Goal: Find specific page/section: Find specific page/section

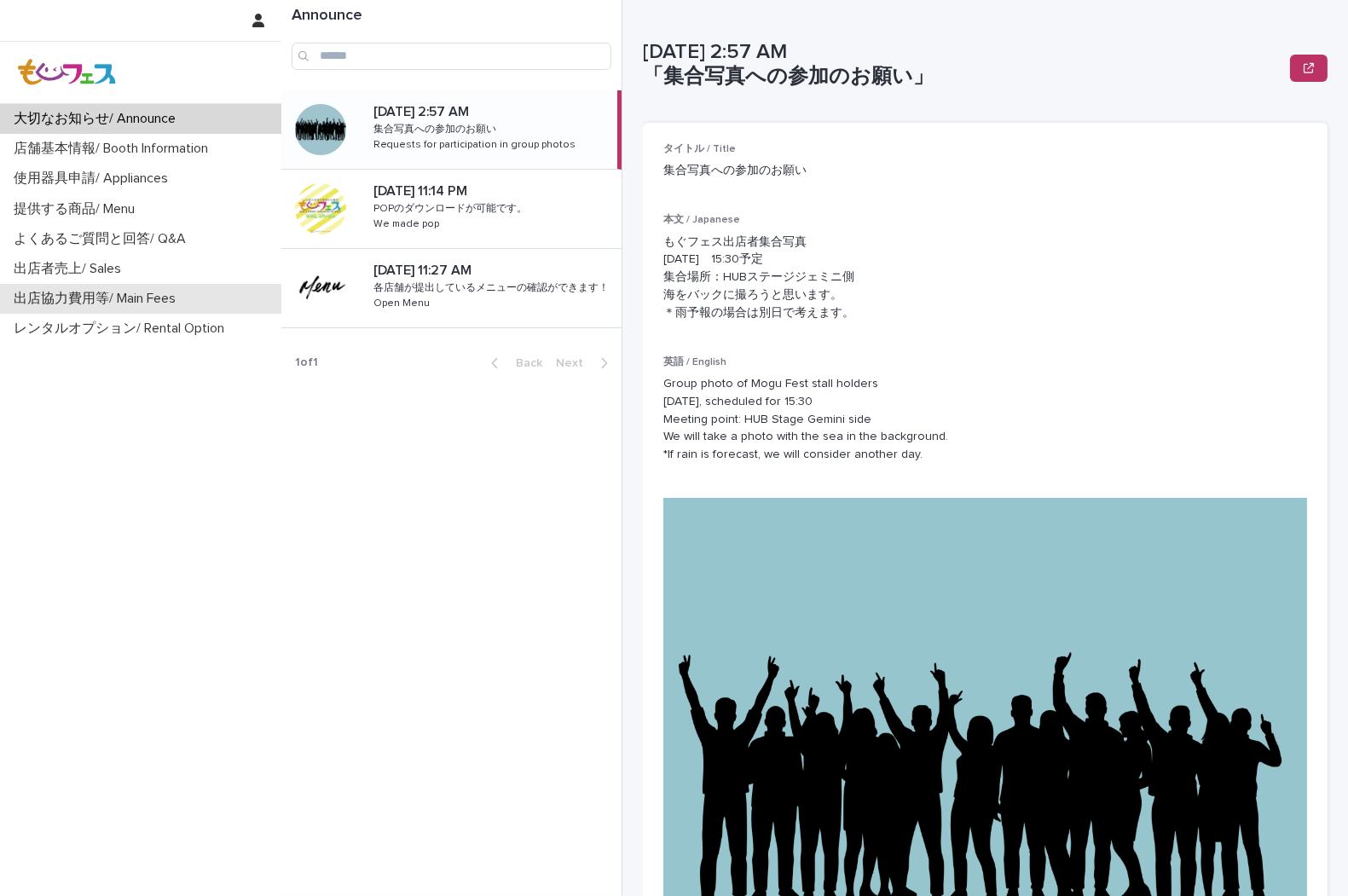
click at [155, 302] on p "出店協力費用等/ Main Fees" at bounding box center [97, 298] width 182 height 16
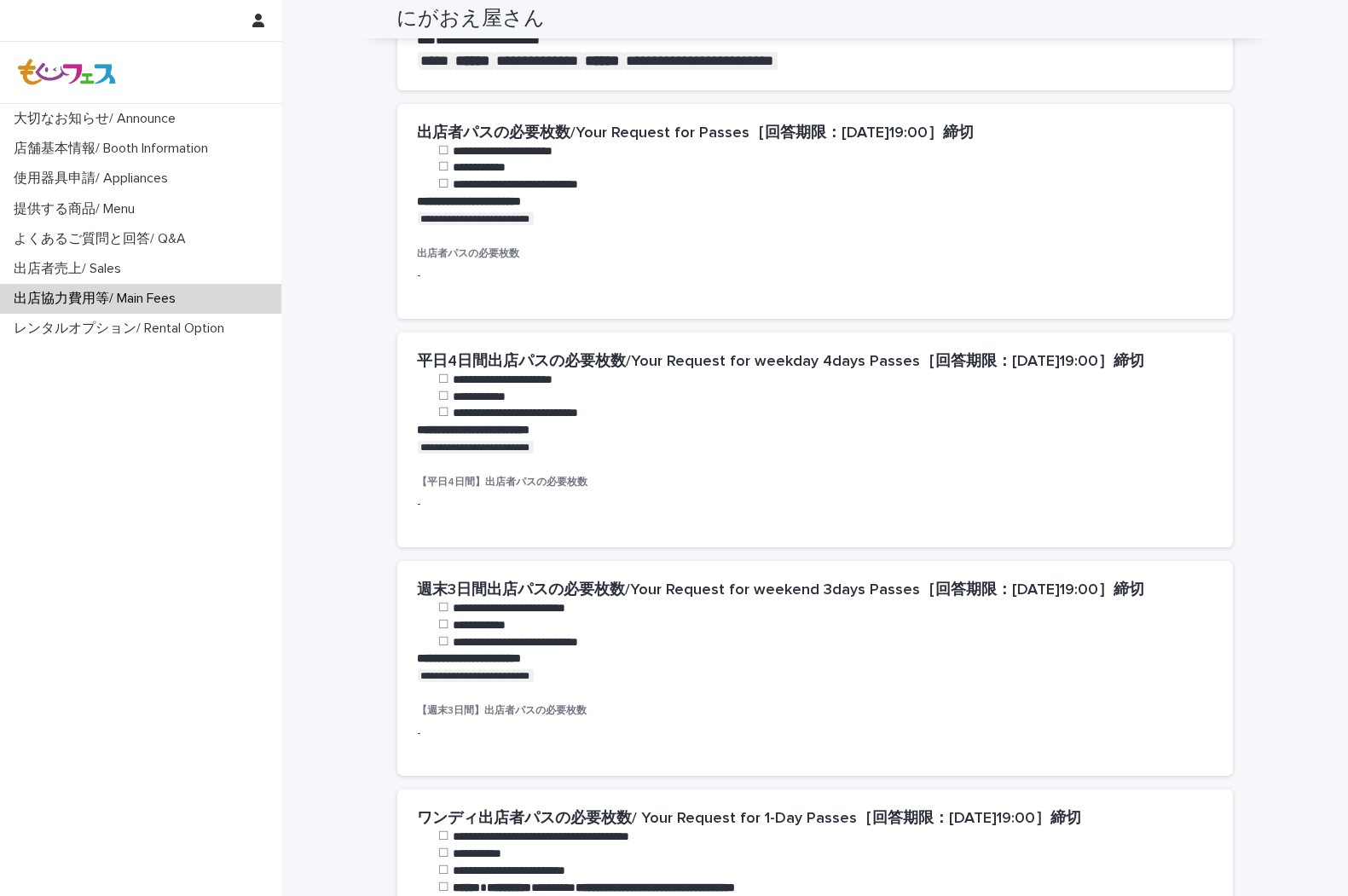
scroll to position [1137, 0]
